Goal: Task Accomplishment & Management: Manage account settings

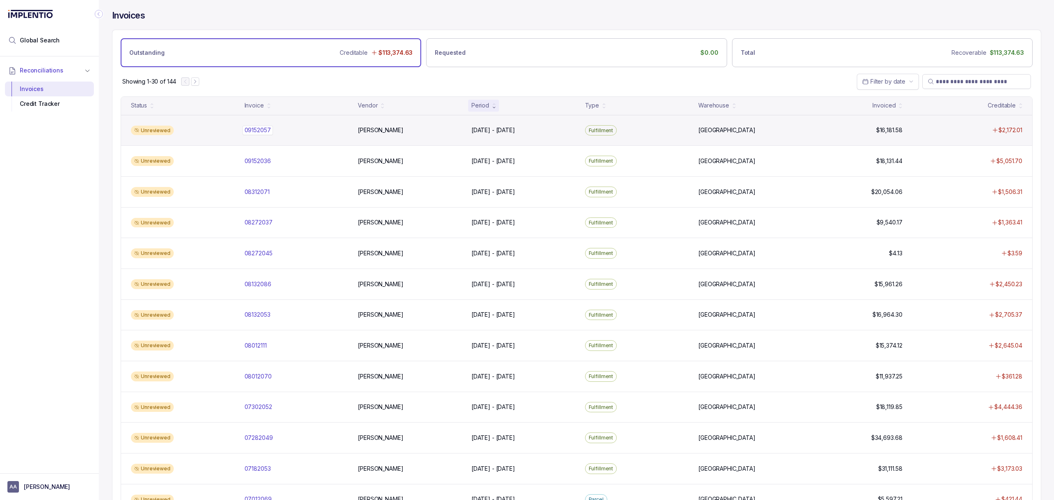
click at [258, 128] on p "09152057" at bounding box center [258, 130] width 30 height 9
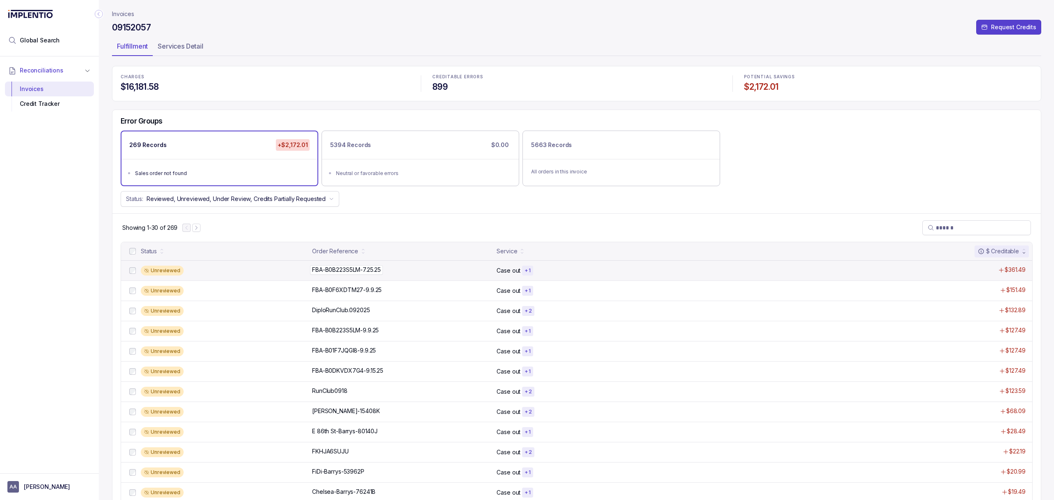
click at [318, 269] on p "FBA-B0B223S5LM-7.25.25" at bounding box center [346, 269] width 73 height 9
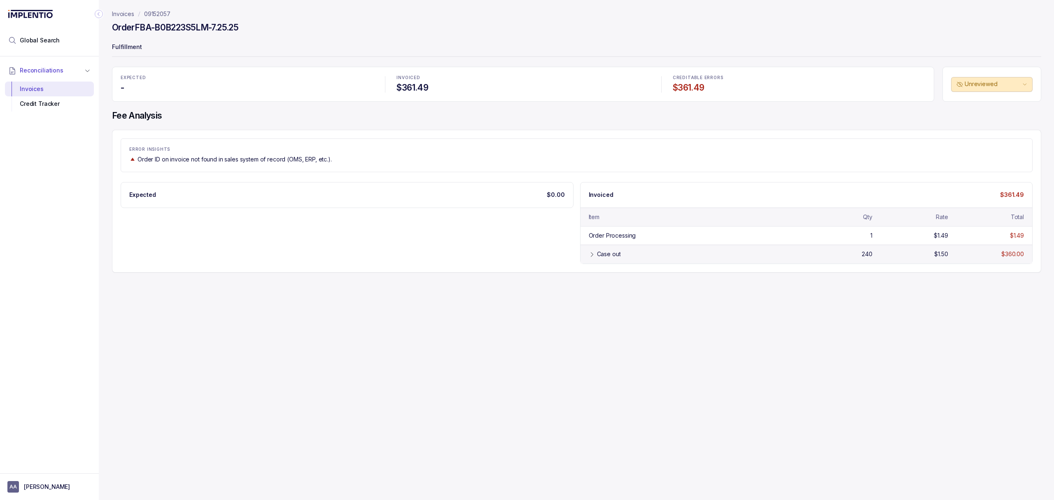
click at [598, 254] on div "Case out" at bounding box center [609, 254] width 24 height 8
click at [76, 99] on div "Credit Tracker" at bounding box center [50, 103] width 76 height 15
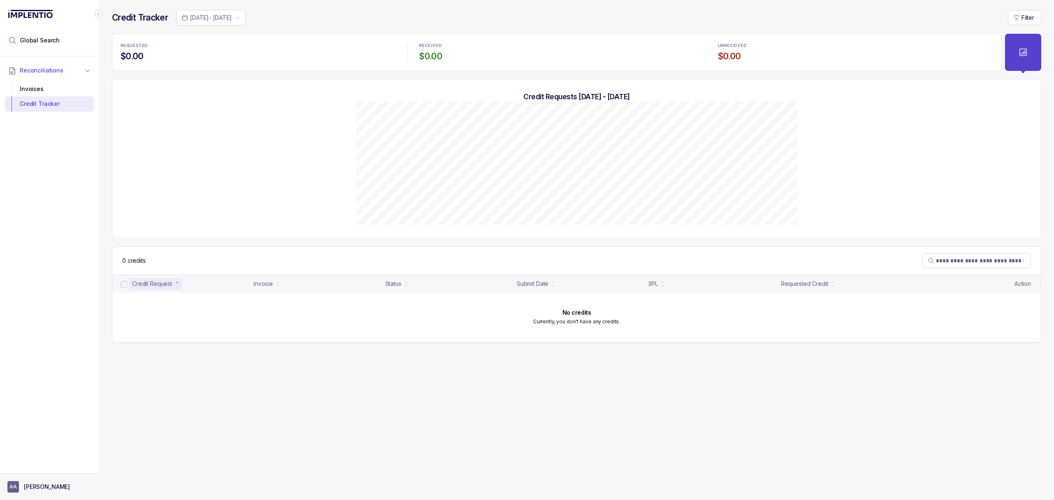
click at [48, 490] on p "[PERSON_NAME]" at bounding box center [47, 487] width 46 height 8
click at [47, 470] on p "Logout" at bounding box center [54, 469] width 68 height 8
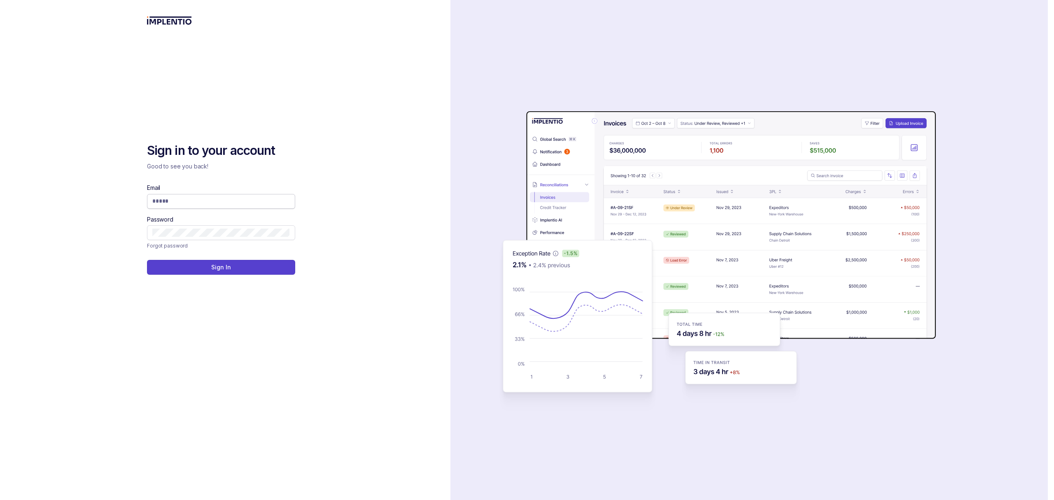
click at [176, 203] on input "Email" at bounding box center [221, 201] width 138 height 8
type input "**********"
